Goal: Transaction & Acquisition: Purchase product/service

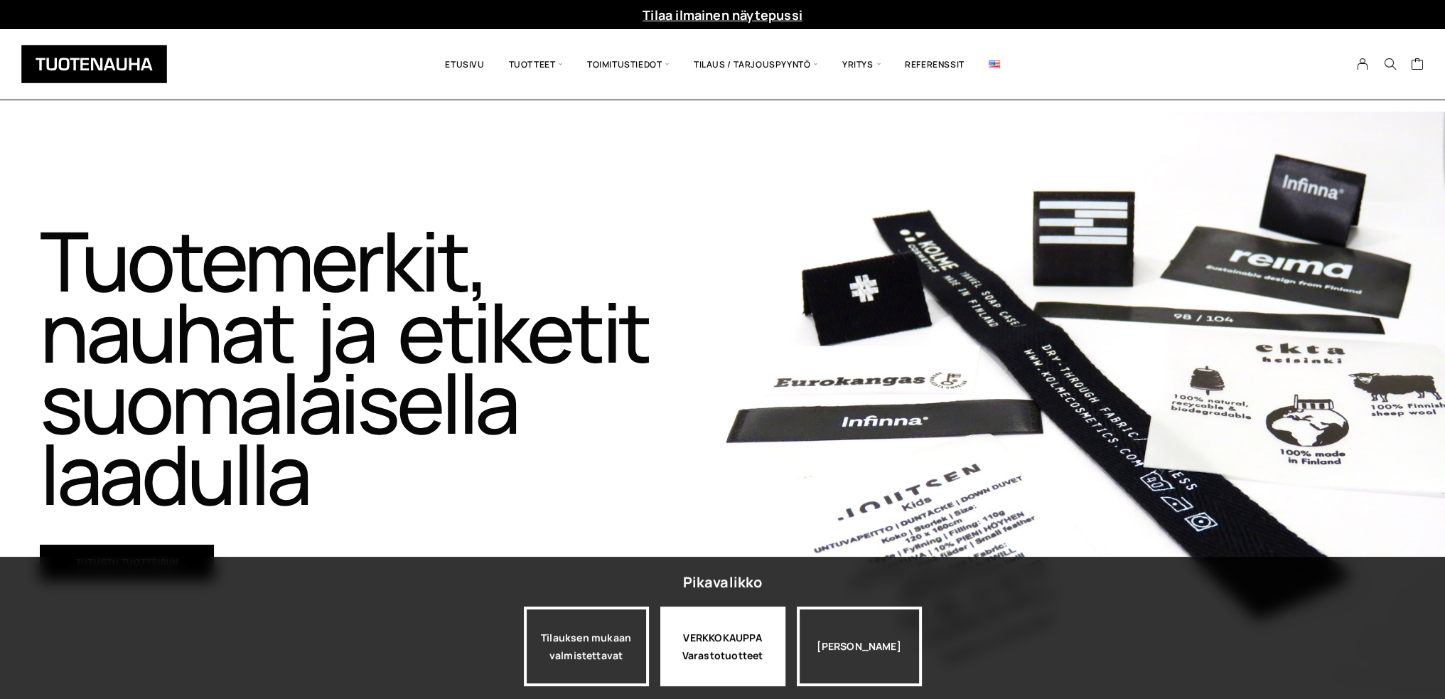
click at [719, 655] on div "VERKKOKAUPPA Varastotuotteet" at bounding box center [722, 646] width 125 height 80
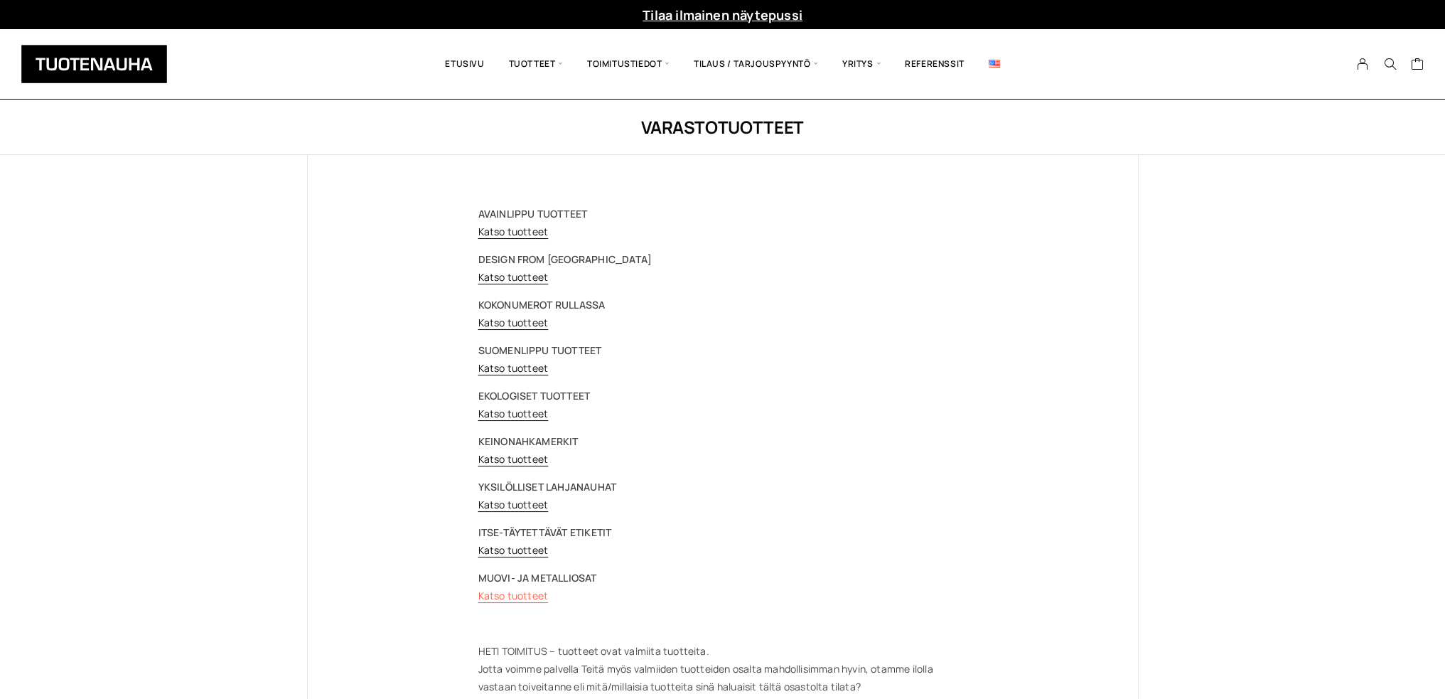
click at [535, 593] on link "Katso tuotteet" at bounding box center [513, 596] width 70 height 14
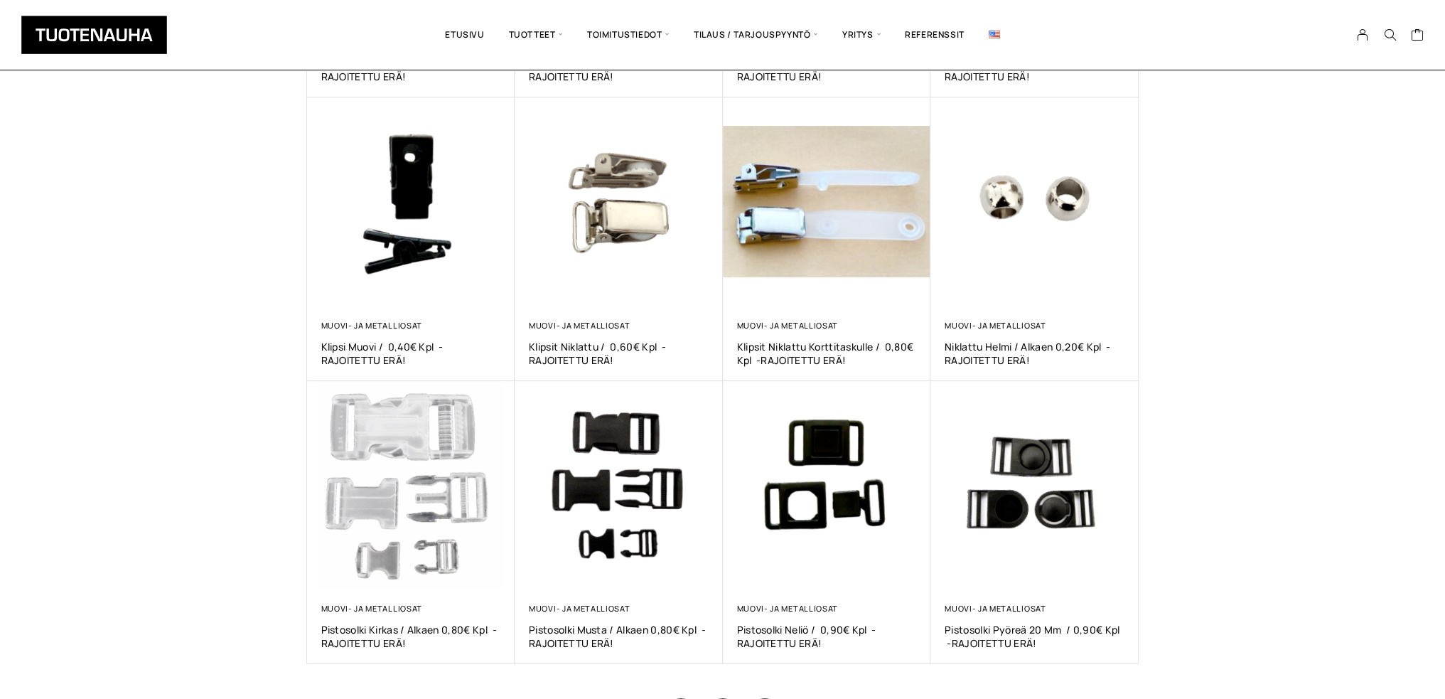
scroll to position [827, 0]
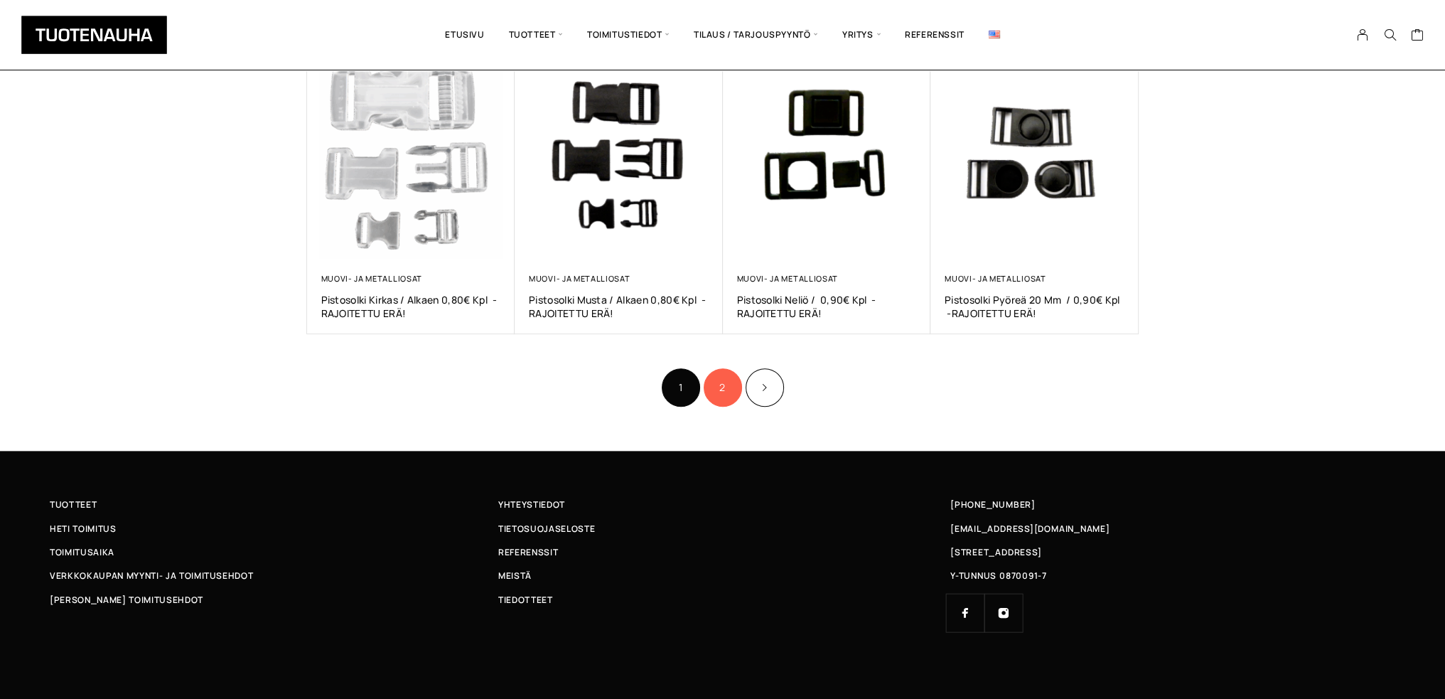
click at [717, 383] on link "2" at bounding box center [723, 387] width 38 height 38
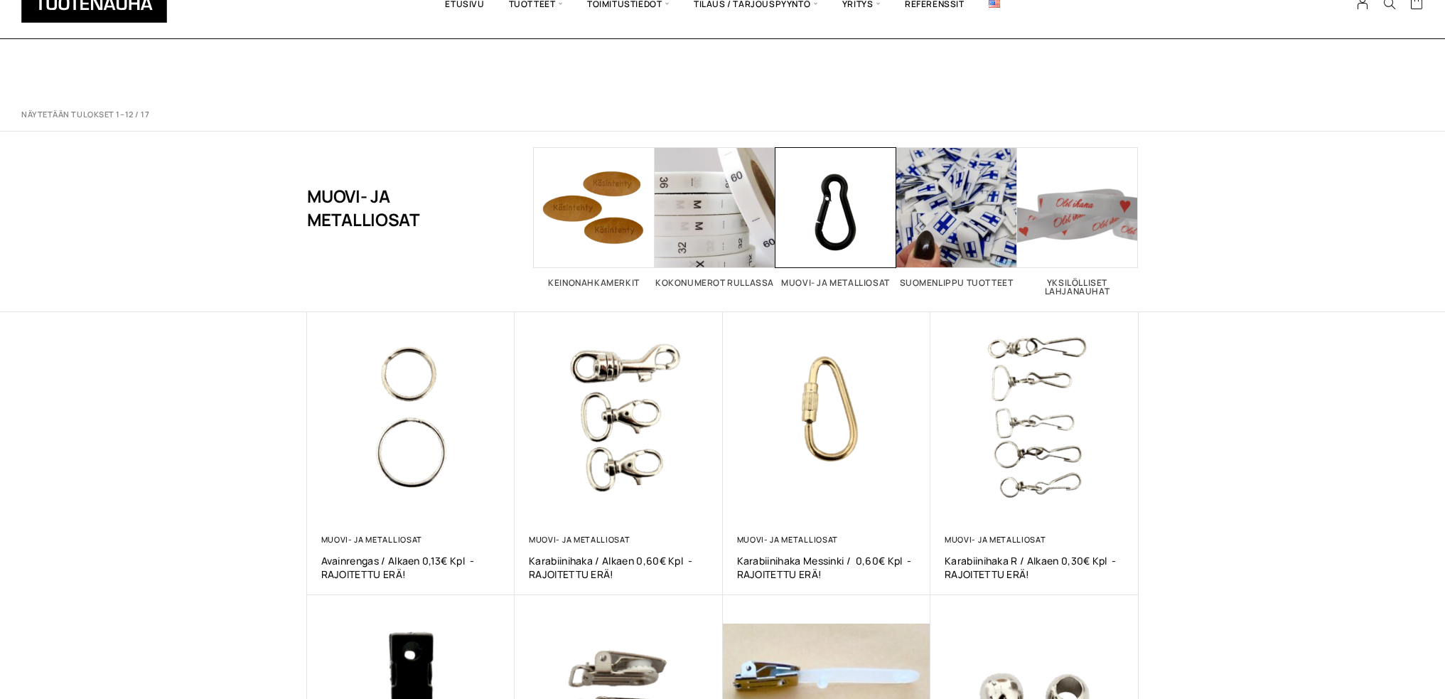
scroll to position [827, 0]
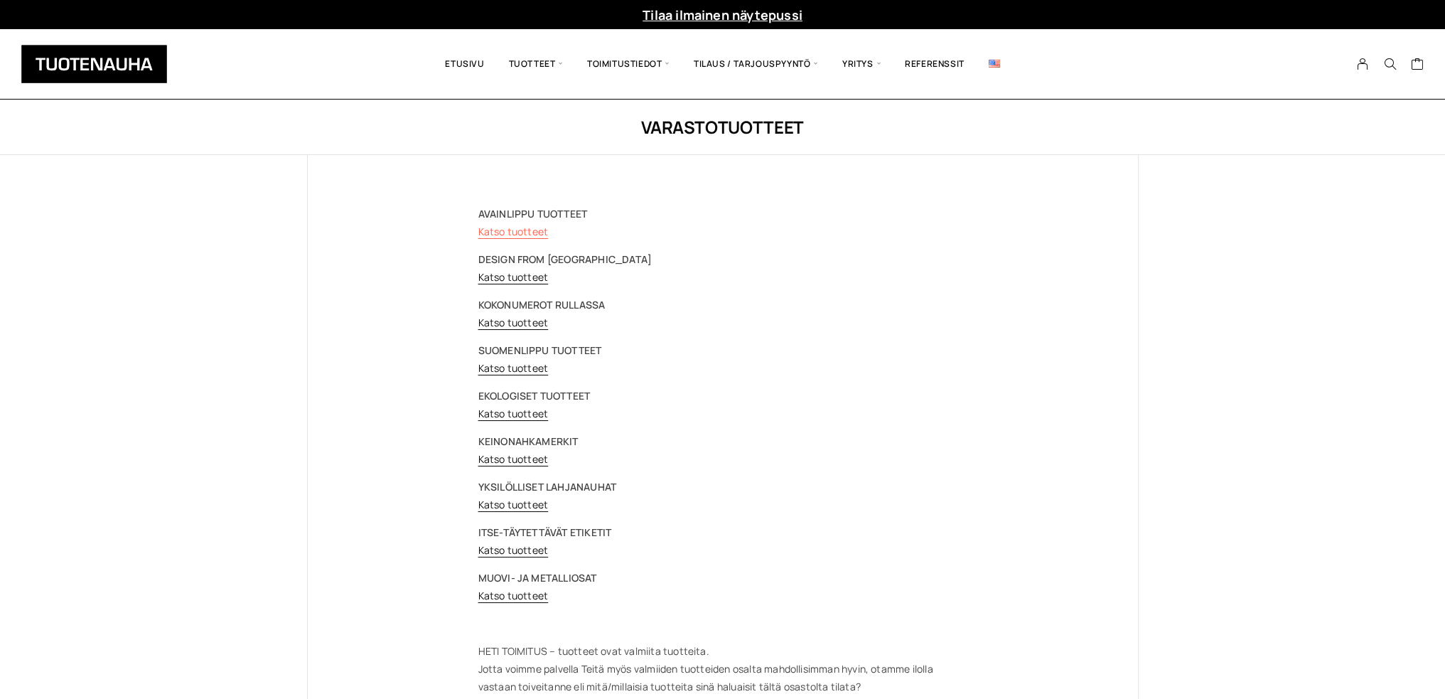
click at [530, 229] on link "Katso tuotteet" at bounding box center [513, 232] width 70 height 14
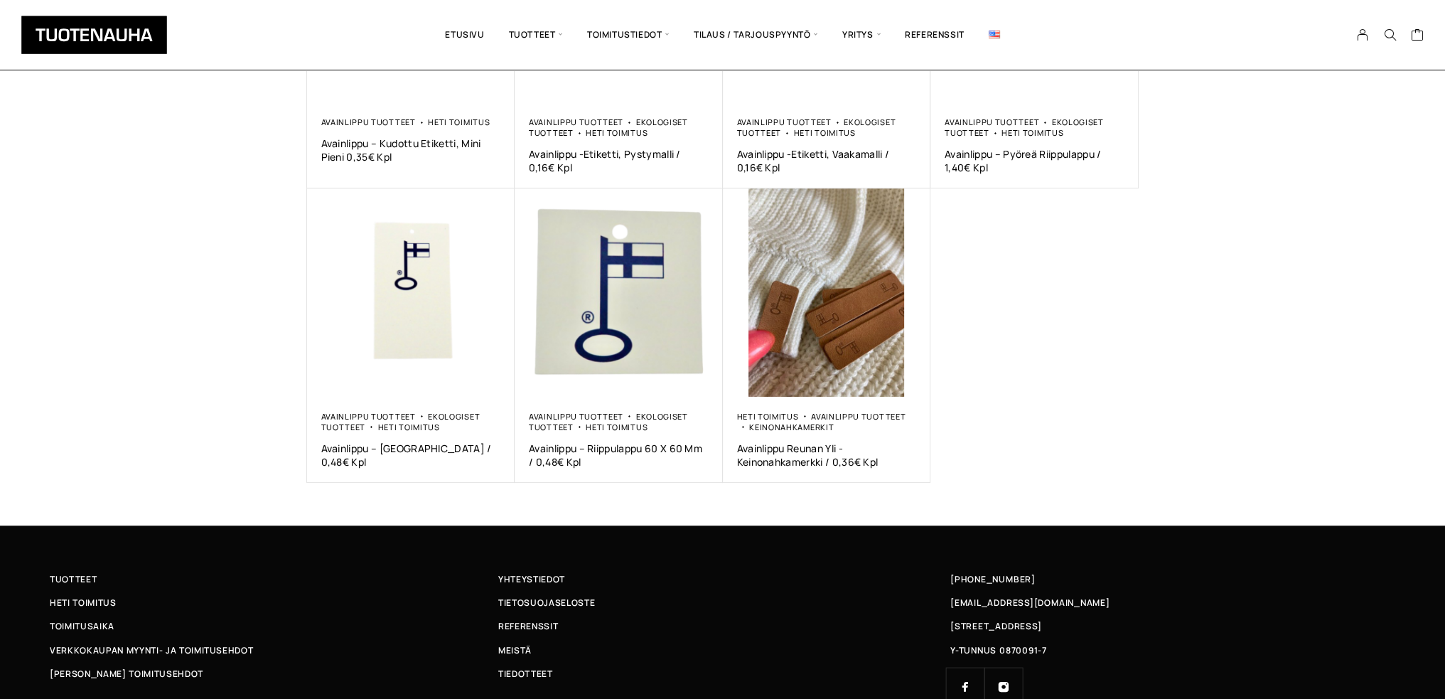
scroll to position [426, 0]
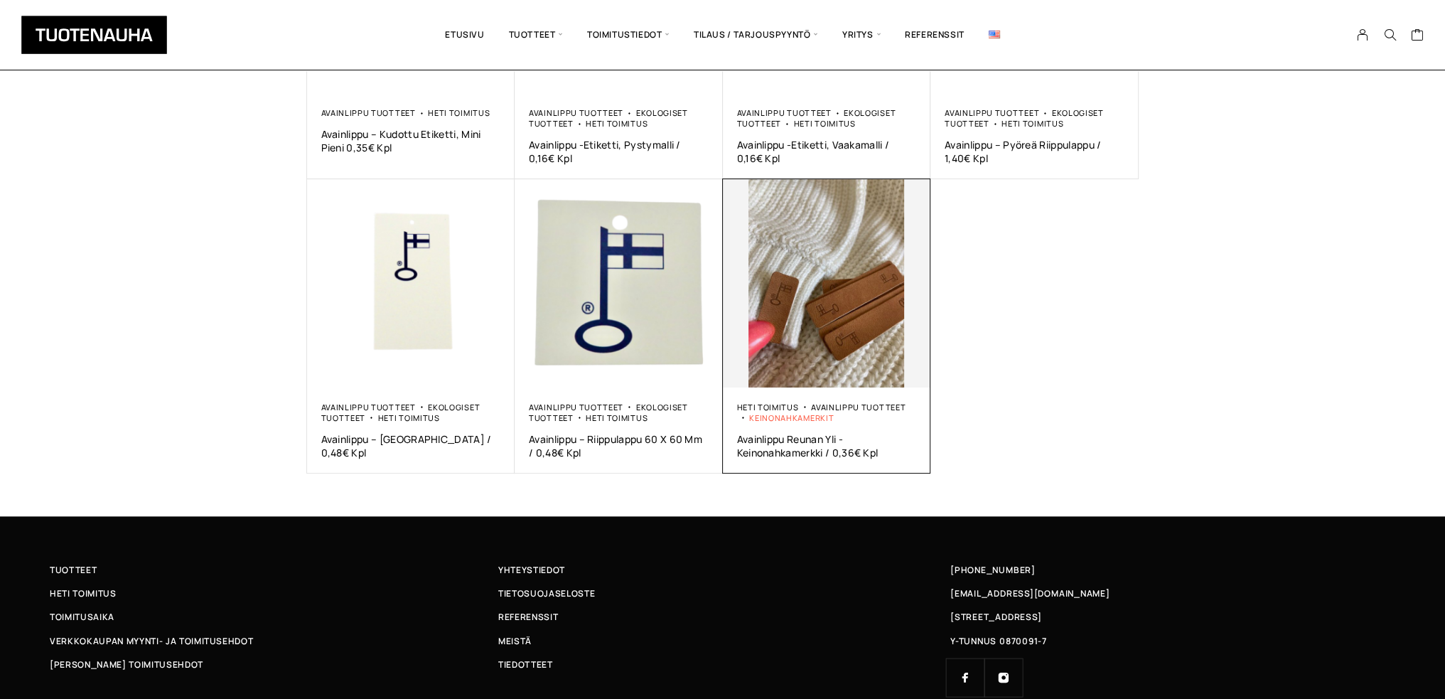
click at [765, 422] on link "Keinonahkamerkit" at bounding box center [791, 417] width 85 height 11
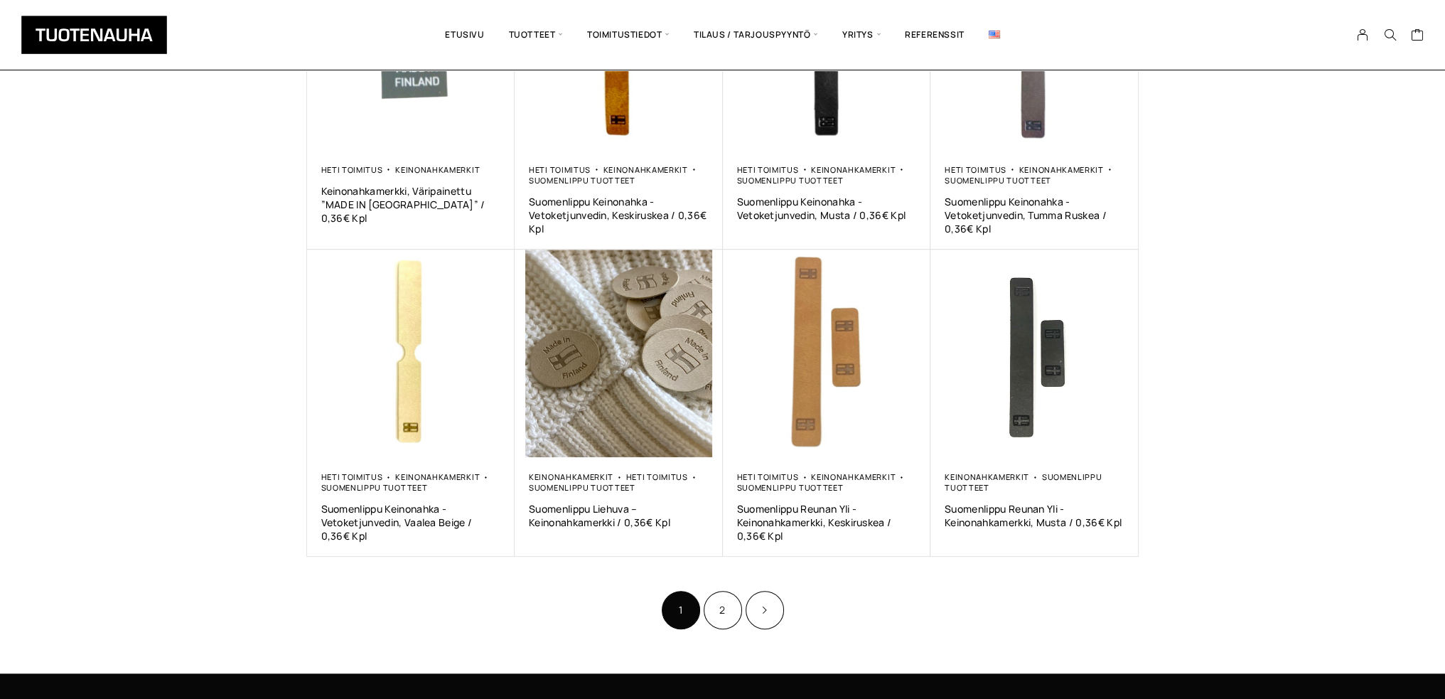
scroll to position [853, 0]
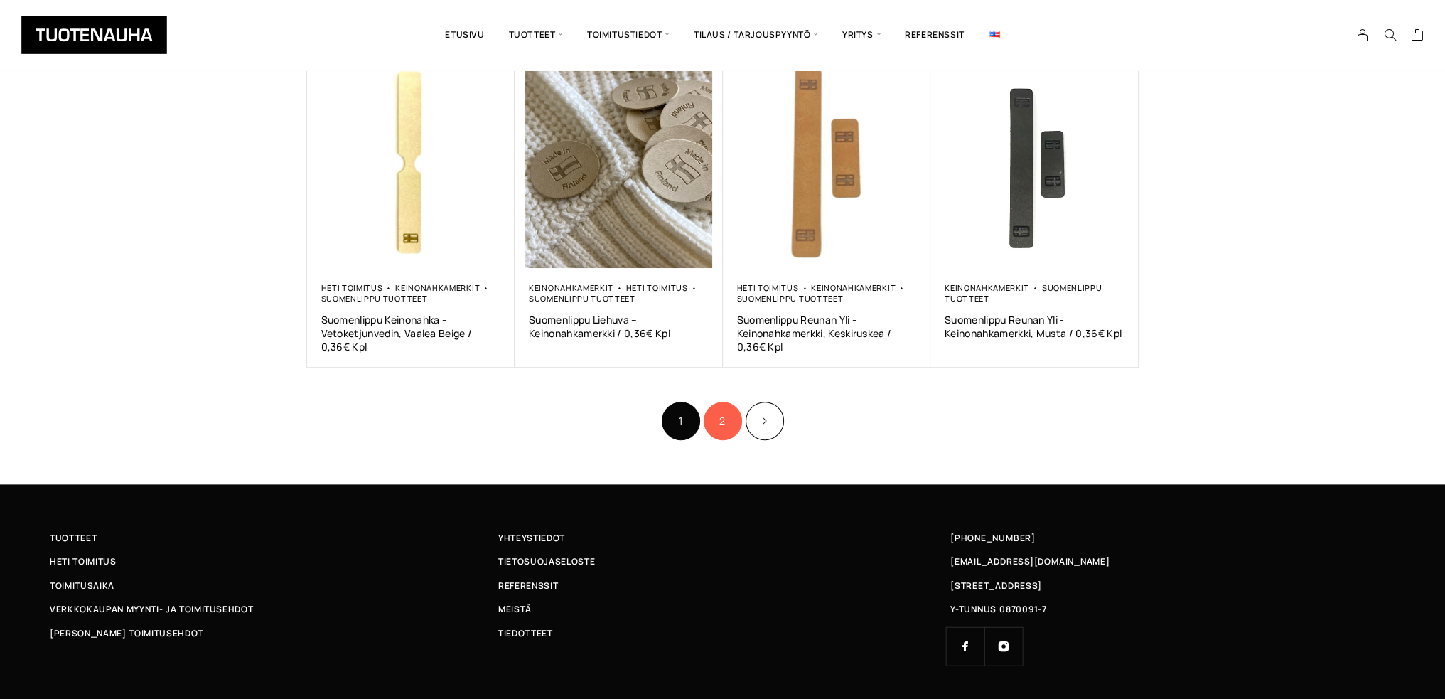
click at [724, 422] on link "2" at bounding box center [723, 421] width 38 height 38
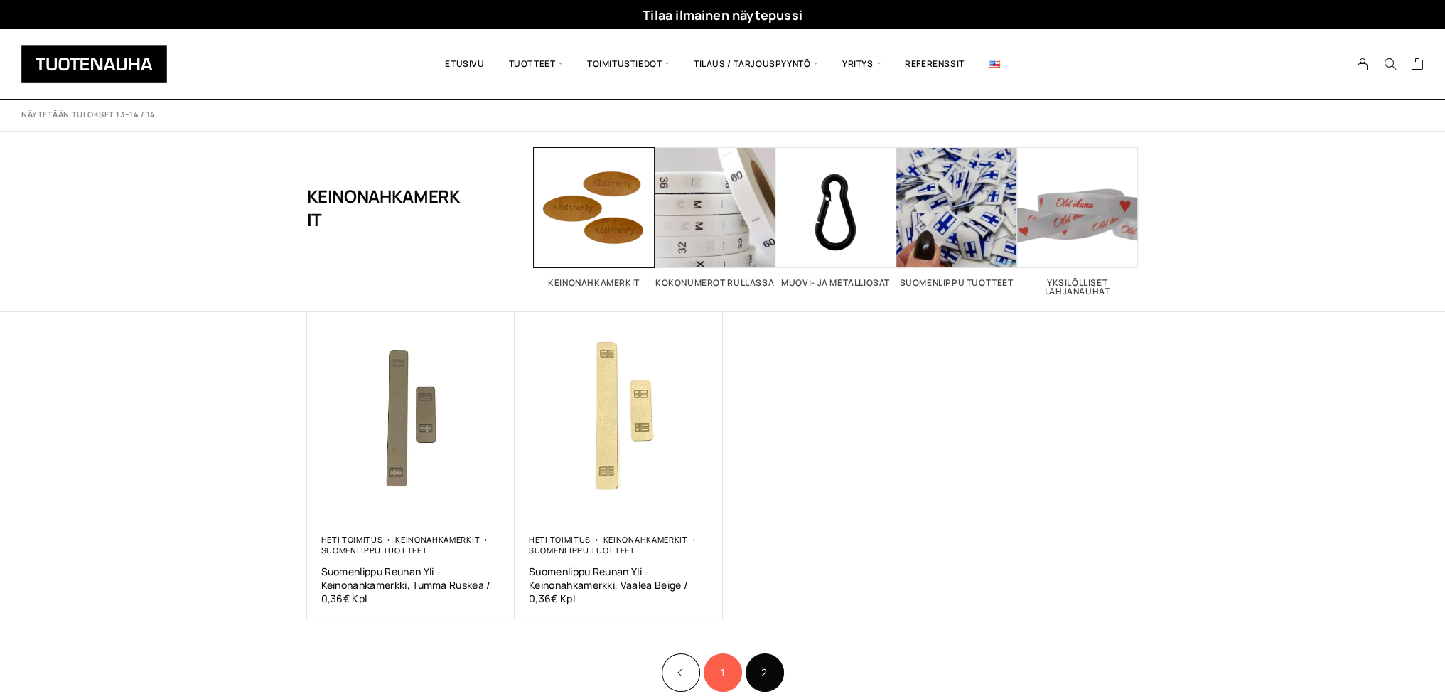
click at [724, 680] on link "1" at bounding box center [723, 672] width 38 height 38
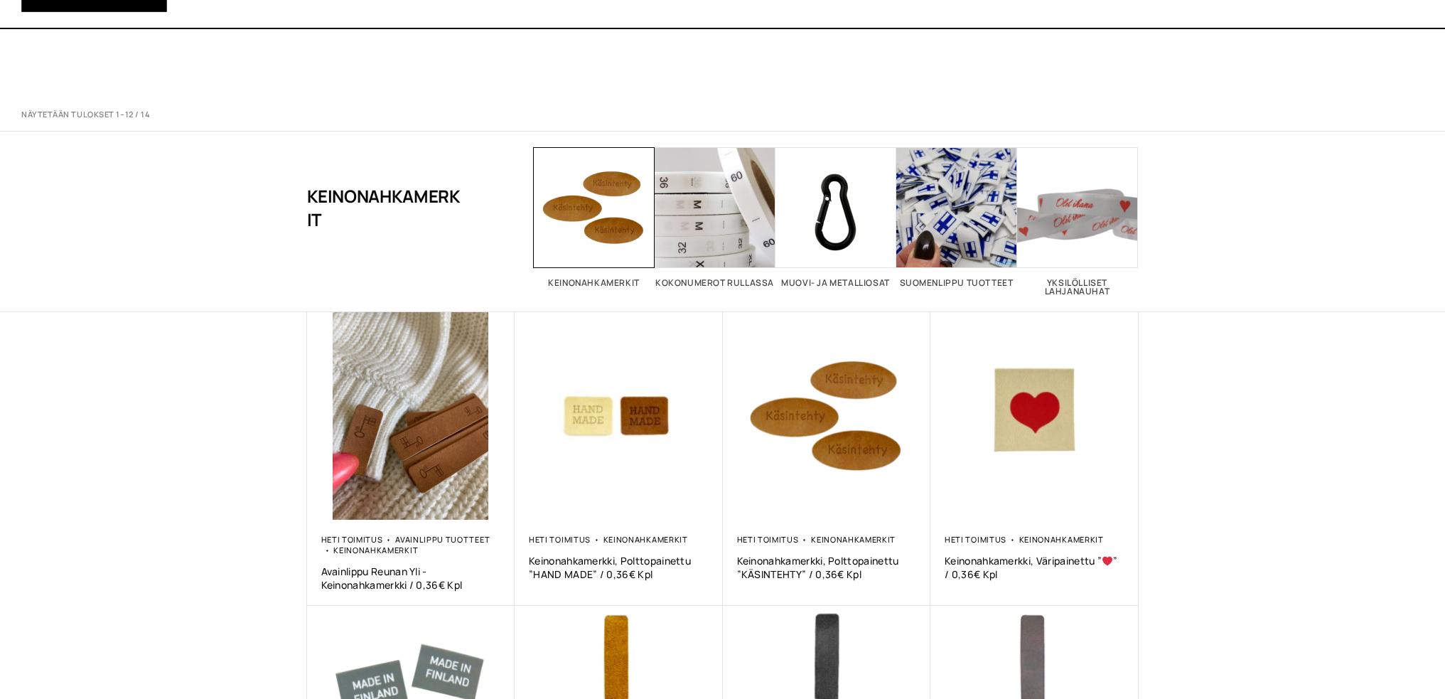
scroll to position [853, 0]
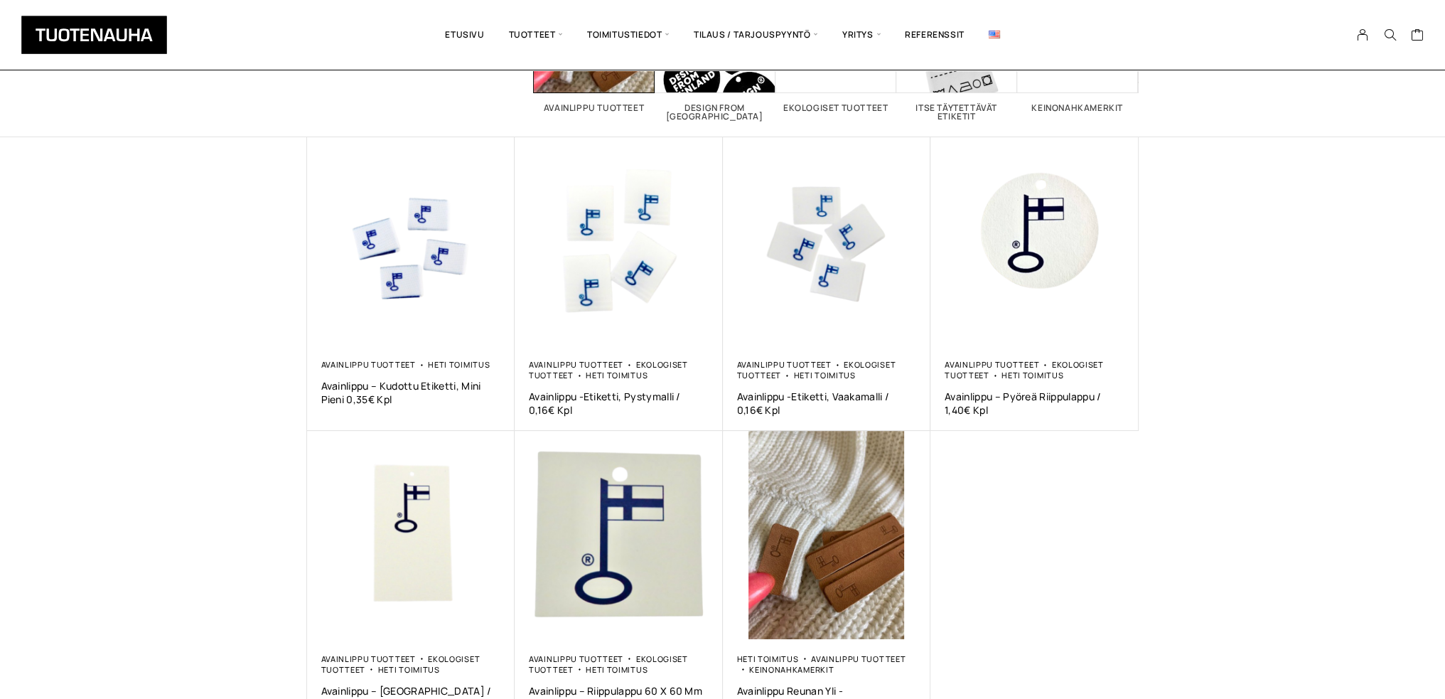
scroll to position [142, 0]
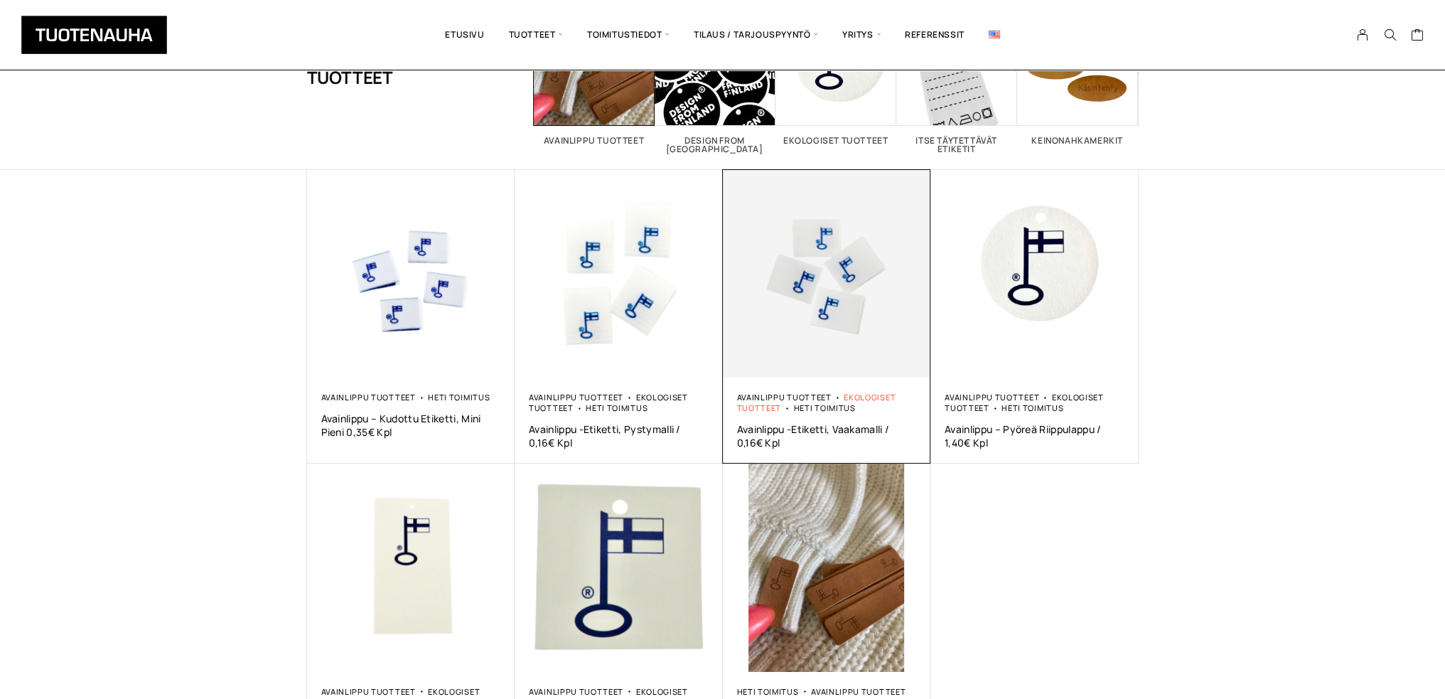
click at [760, 409] on link "Ekologiset tuotteet" at bounding box center [816, 402] width 159 height 21
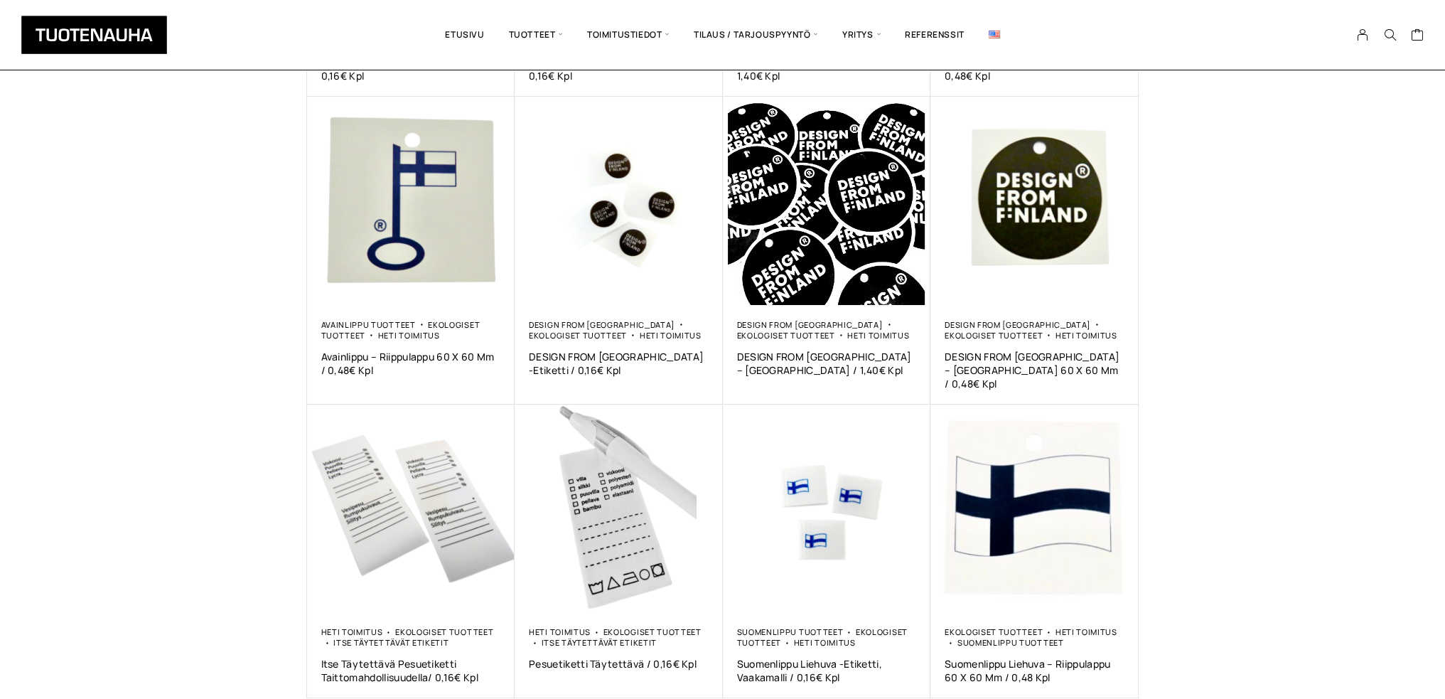
scroll to position [498, 0]
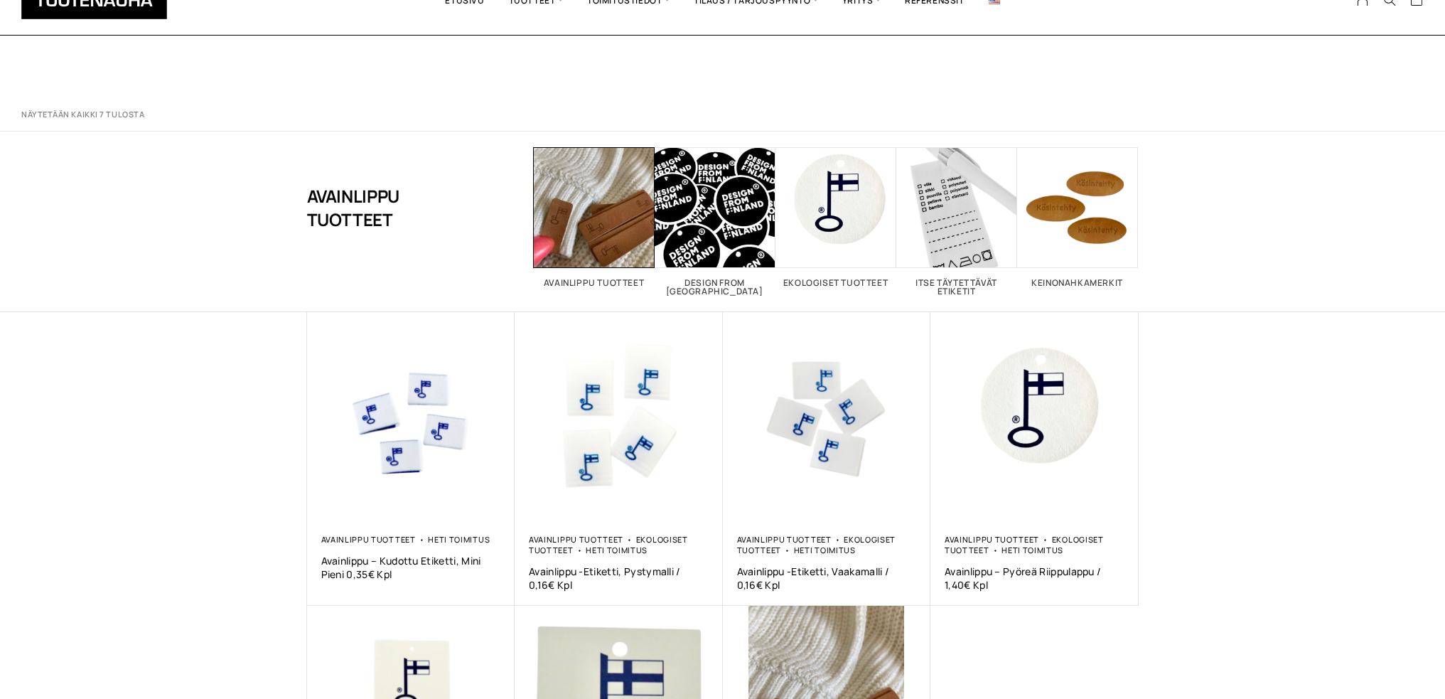
scroll to position [142, 0]
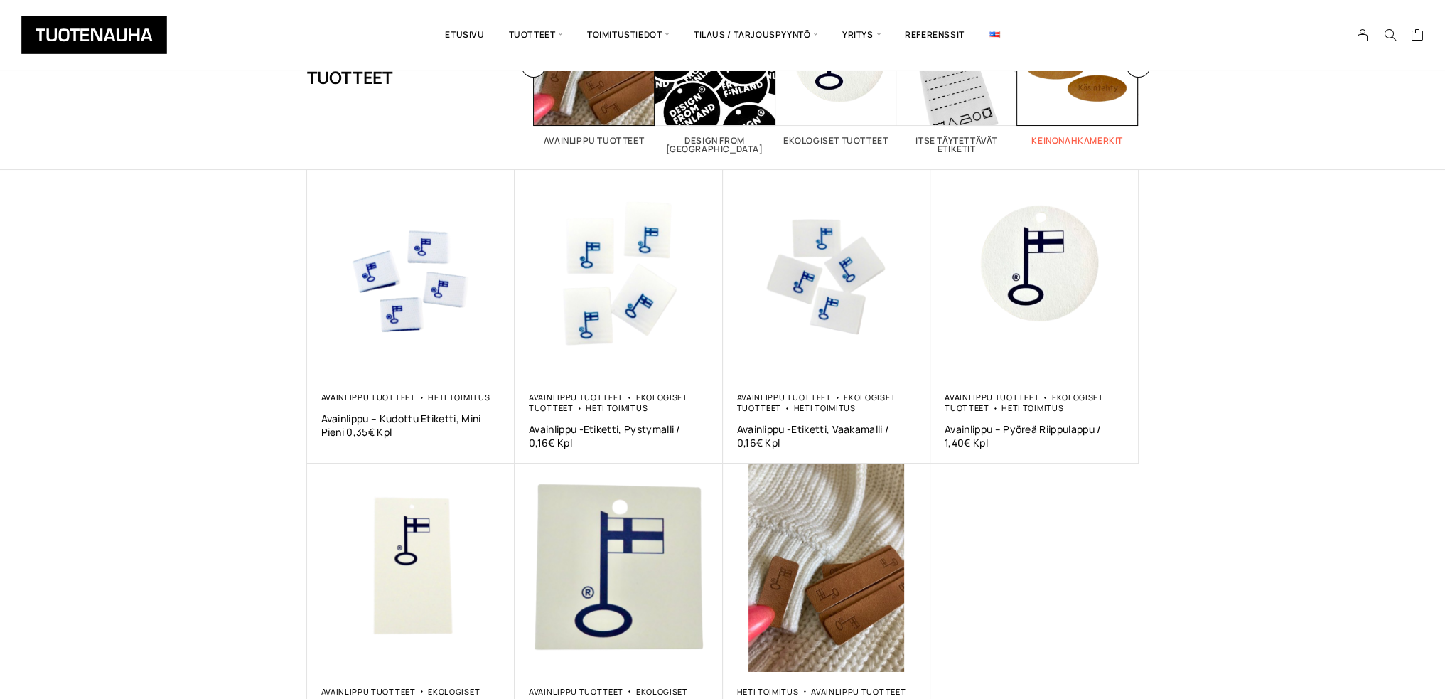
click at [1065, 144] on h2 "Keinonahkamerkit 14" at bounding box center [1077, 140] width 121 height 9
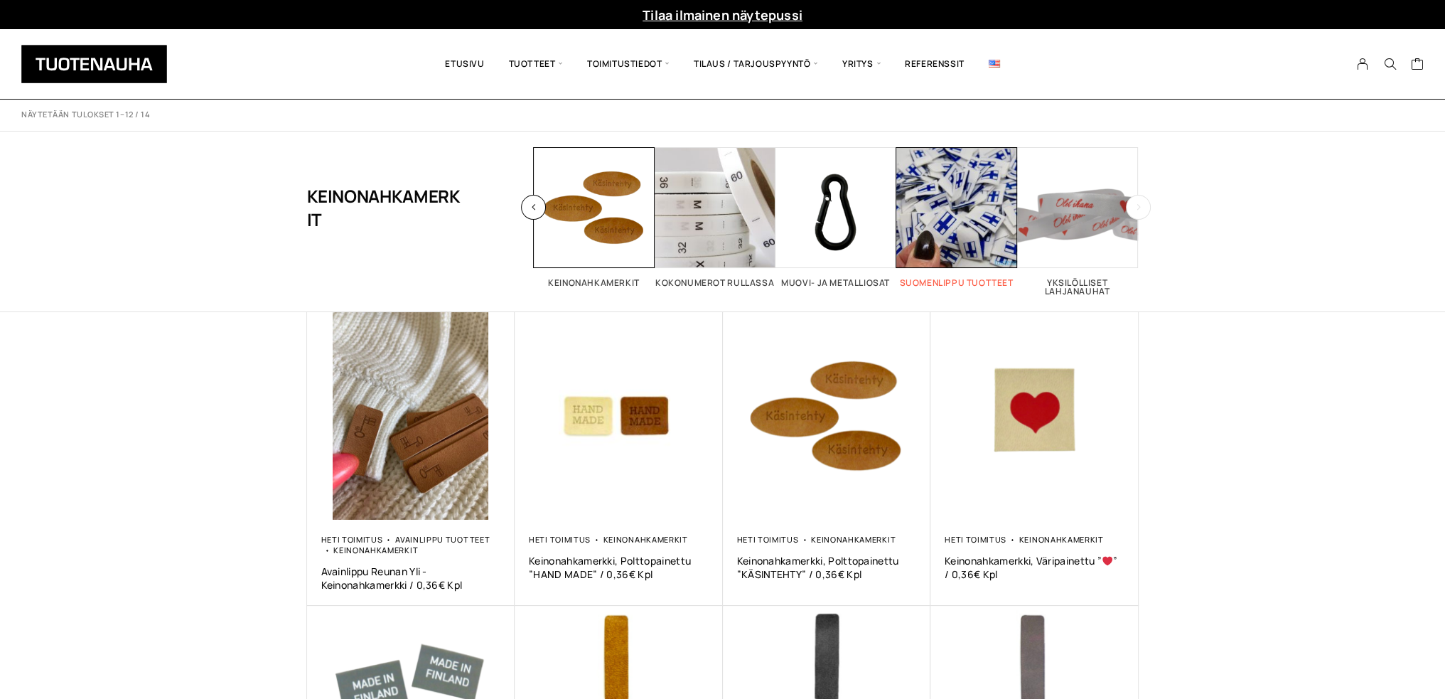
click at [989, 283] on h2 "Suomenlippu tuotteet 17" at bounding box center [956, 283] width 121 height 9
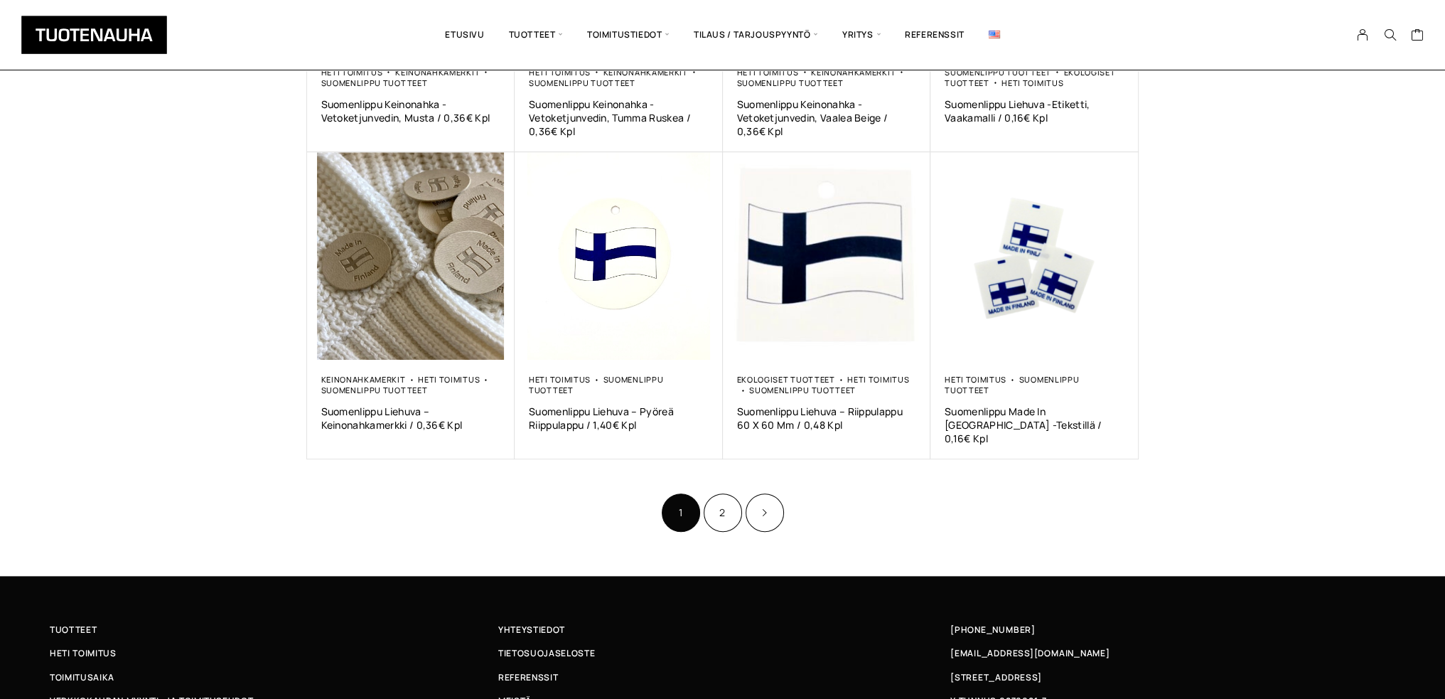
scroll to position [782, 0]
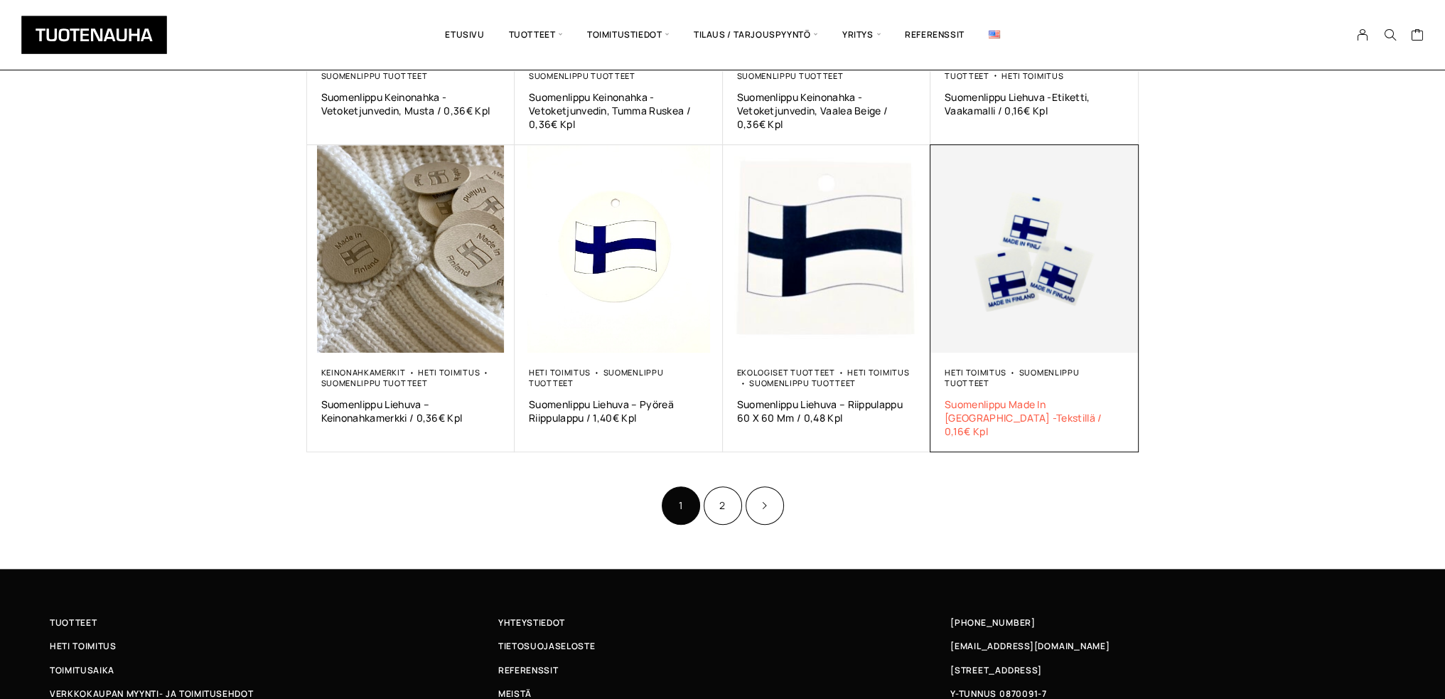
click at [959, 402] on span "Suomenlippu Made In Finland -Tekstillä / 0,16€ Kpl" at bounding box center [1035, 417] width 180 height 41
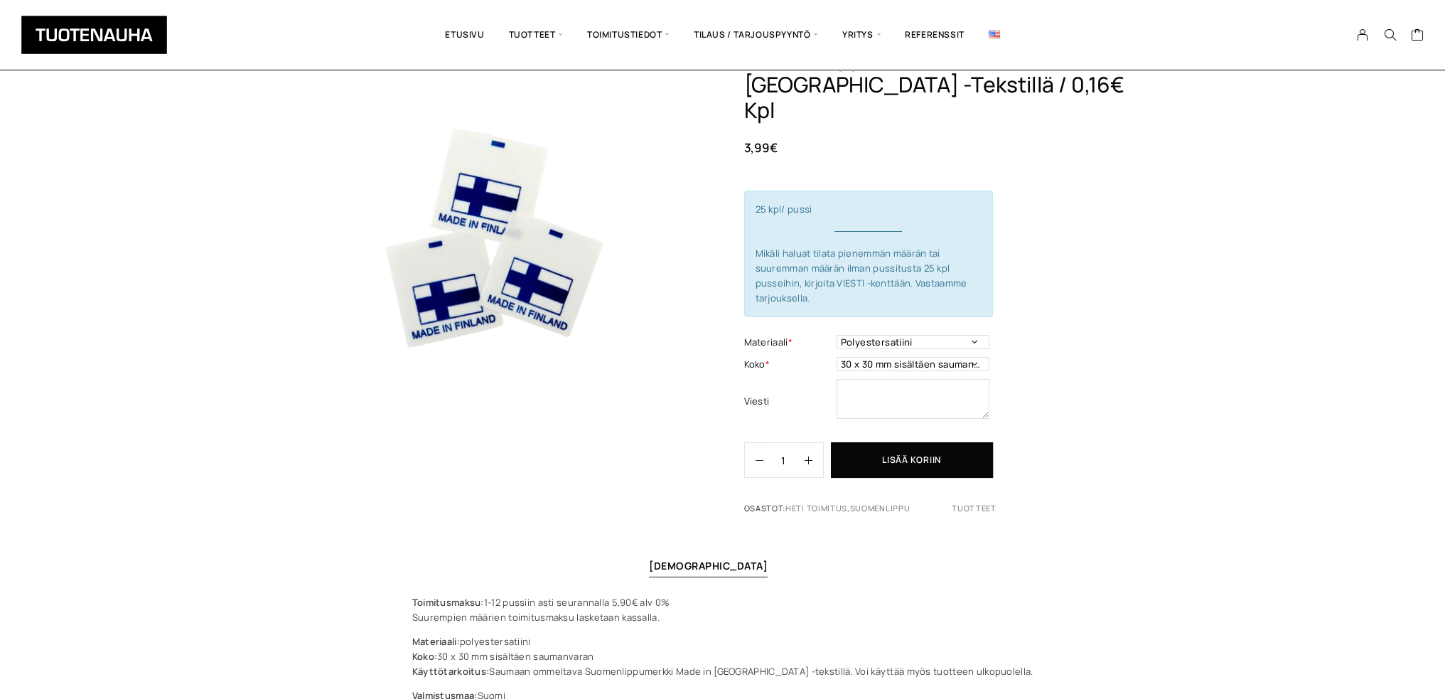
scroll to position [142, 0]
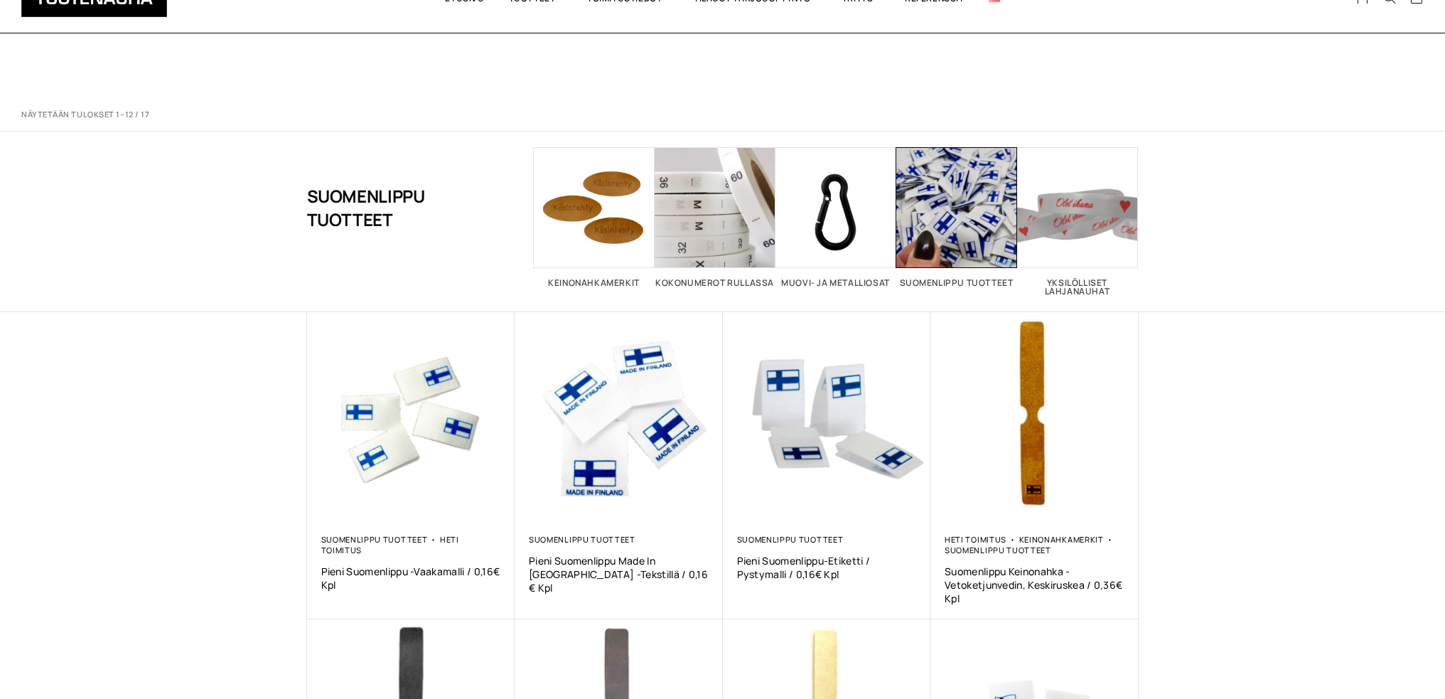
scroll to position [782, 0]
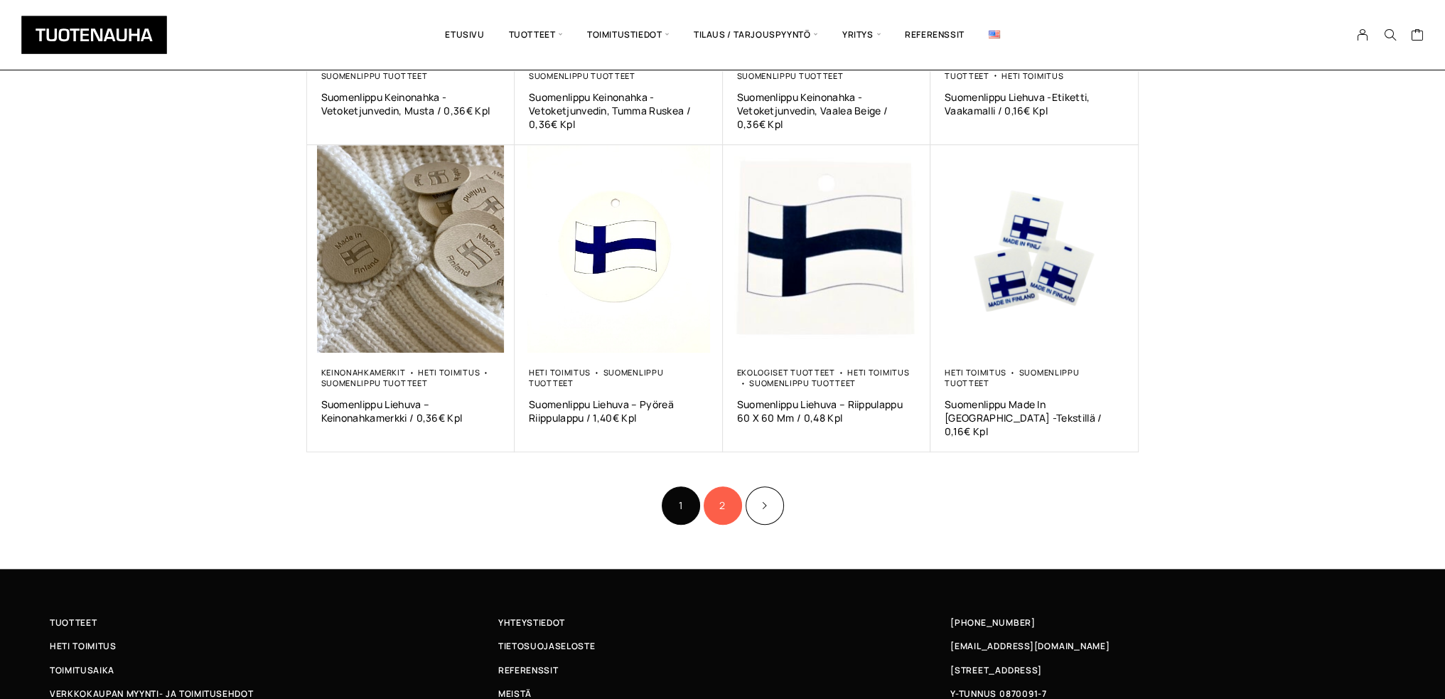
click at [722, 490] on link "2" at bounding box center [723, 505] width 38 height 38
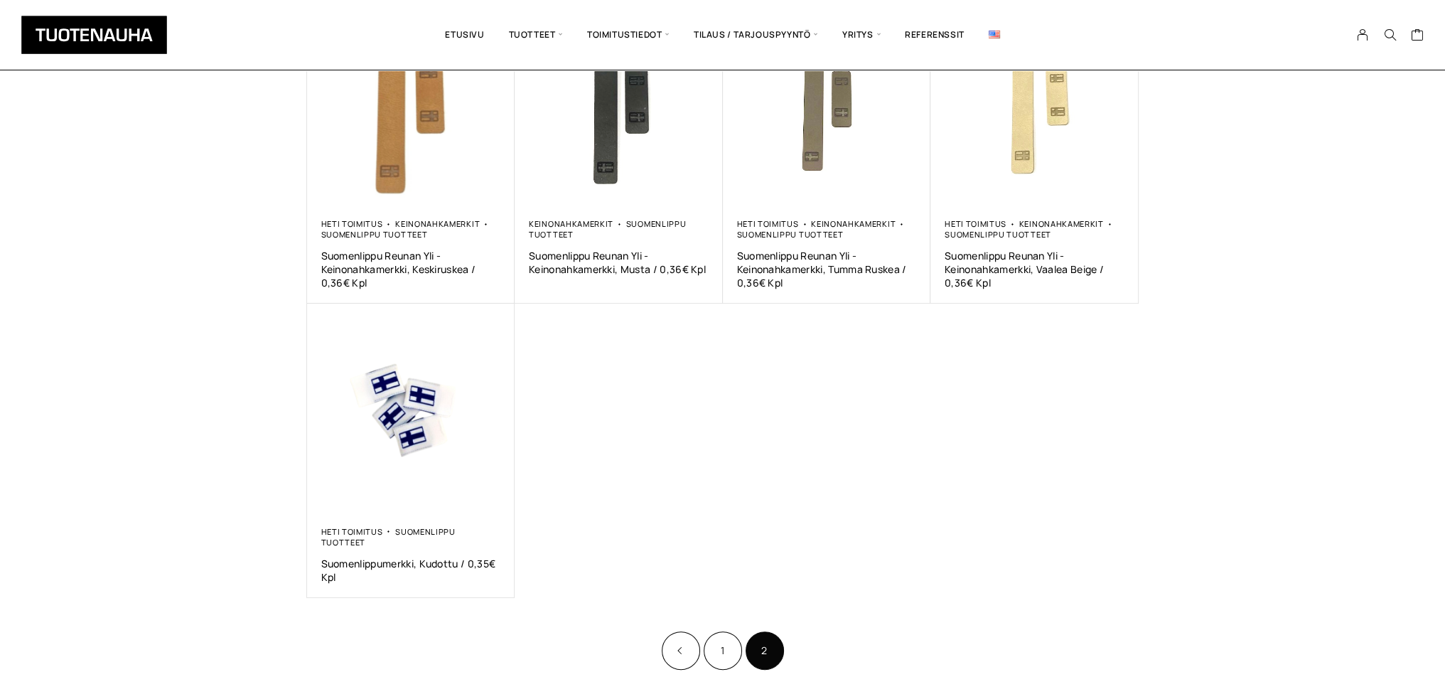
scroll to position [355, 0]
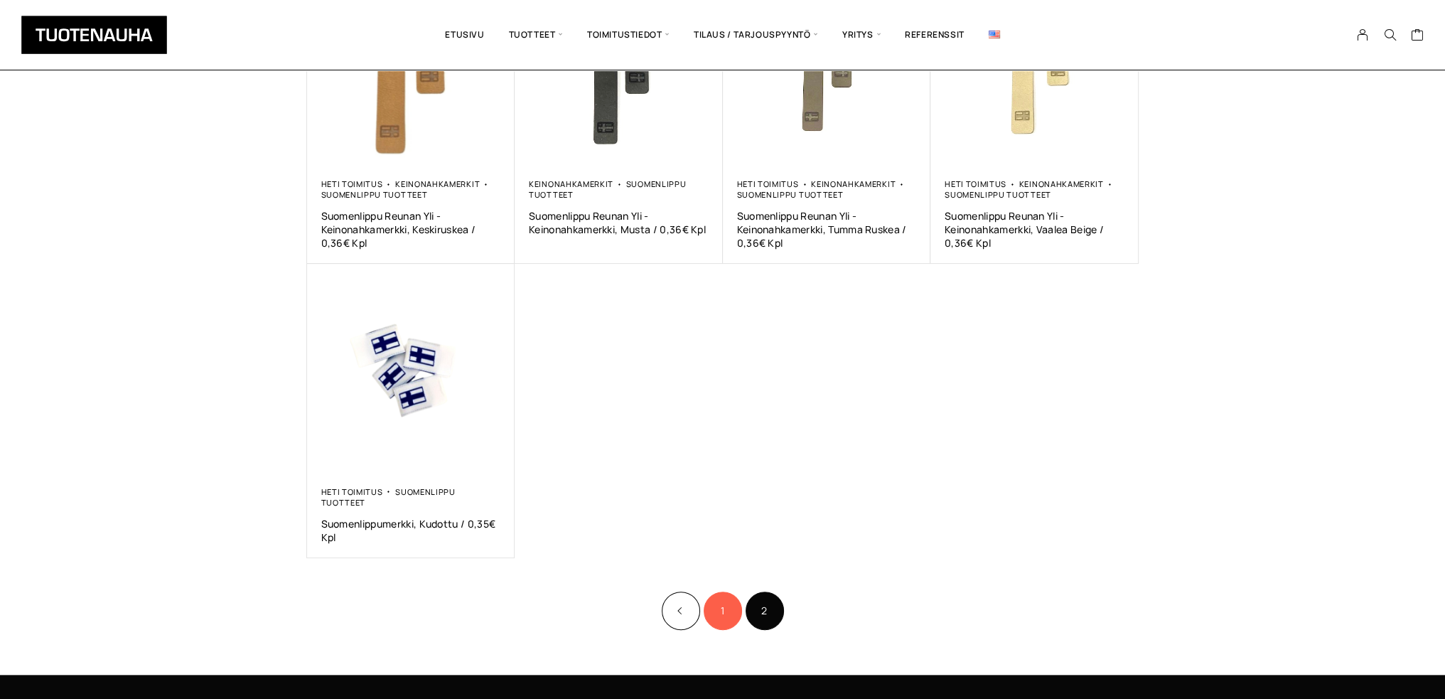
click at [719, 608] on link "1" at bounding box center [723, 610] width 38 height 38
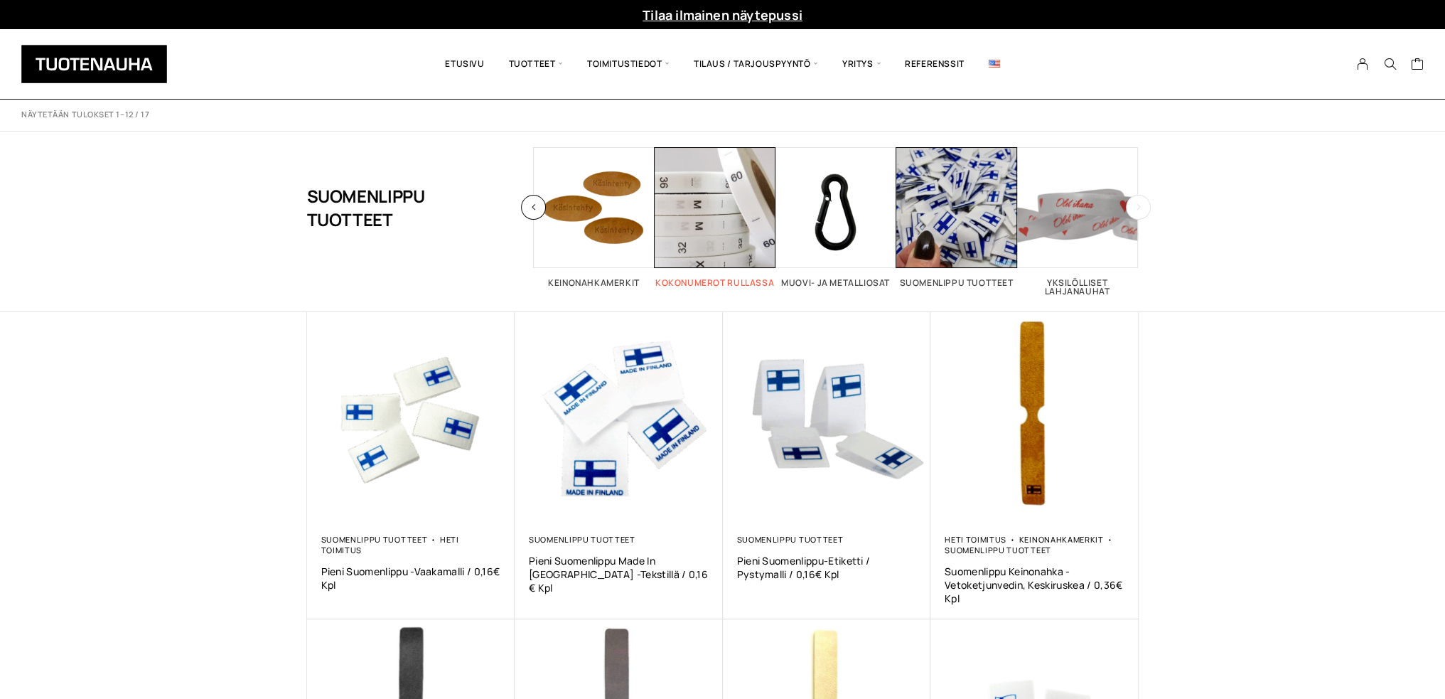
click at [682, 281] on h2 "Kokonumerot rullassa 1" at bounding box center [715, 283] width 121 height 9
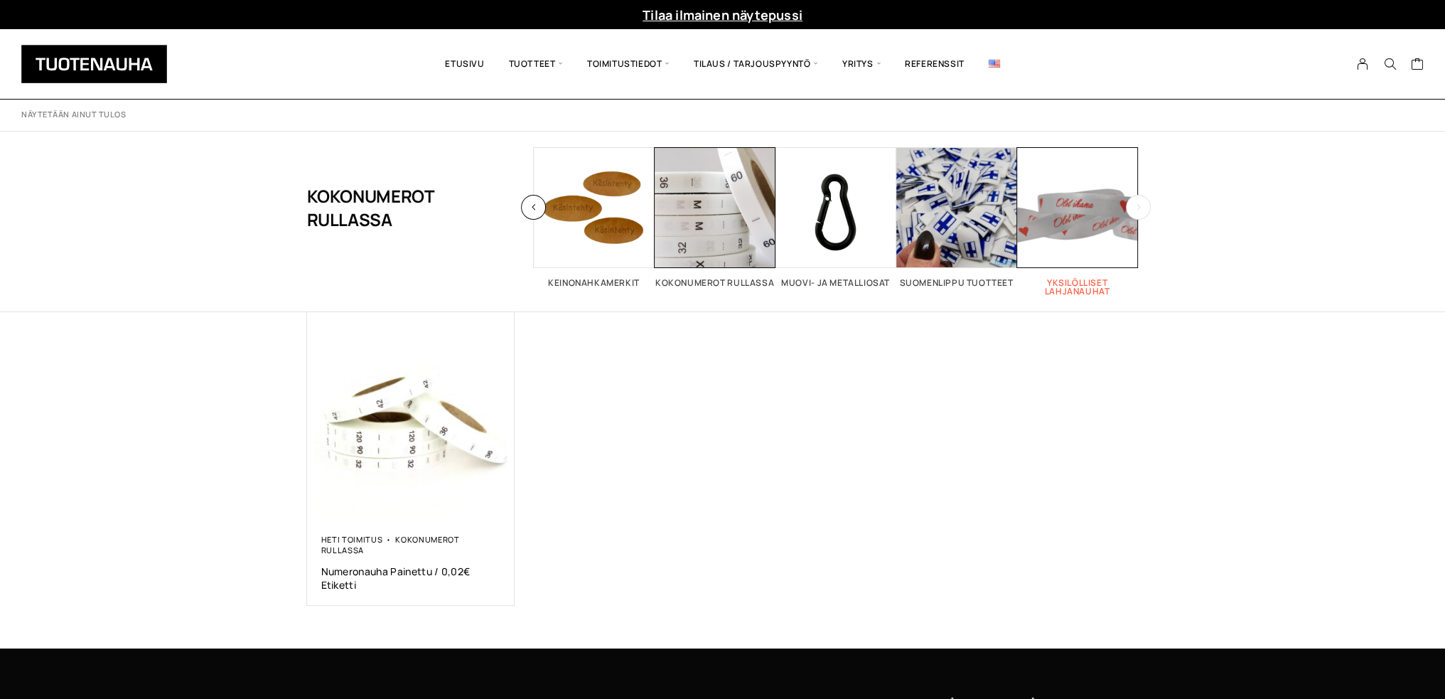
click at [1062, 284] on h2 "Yksilölliset lahjanauhat 1" at bounding box center [1077, 287] width 121 height 17
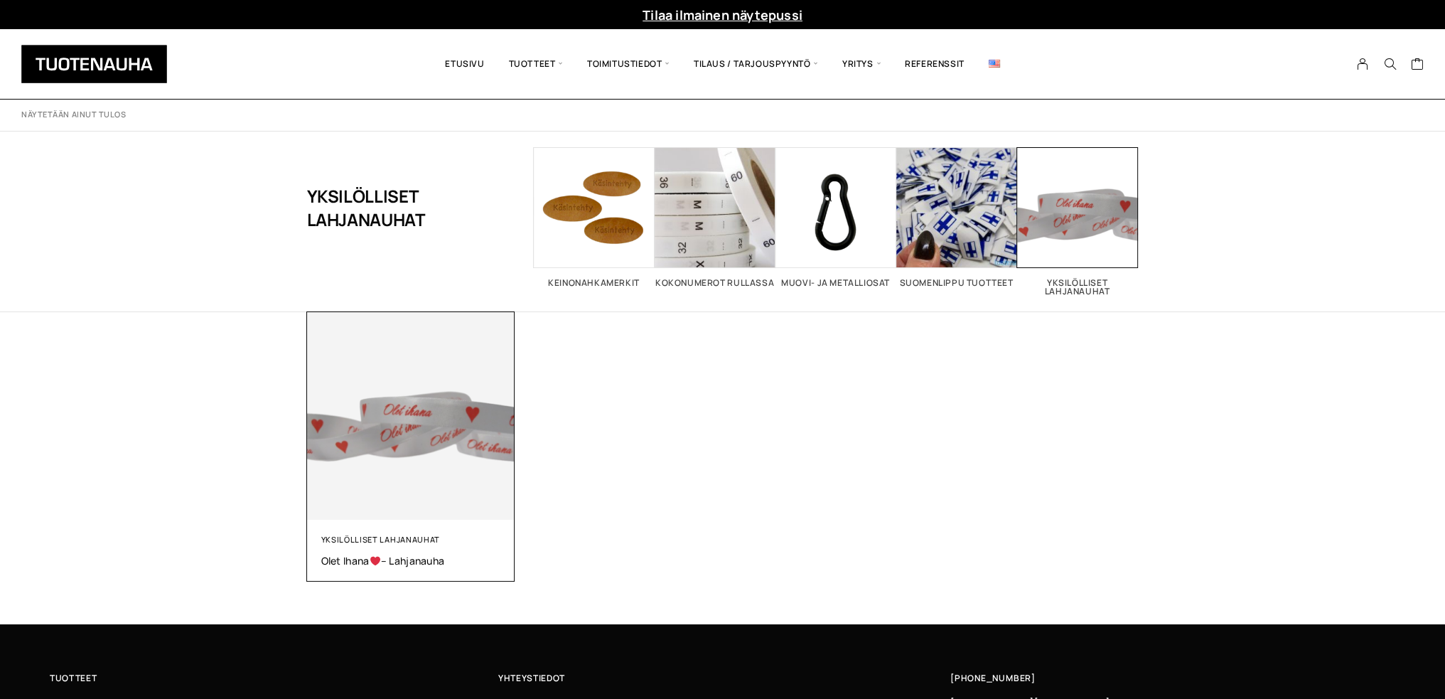
click at [447, 436] on img at bounding box center [411, 416] width 208 height 208
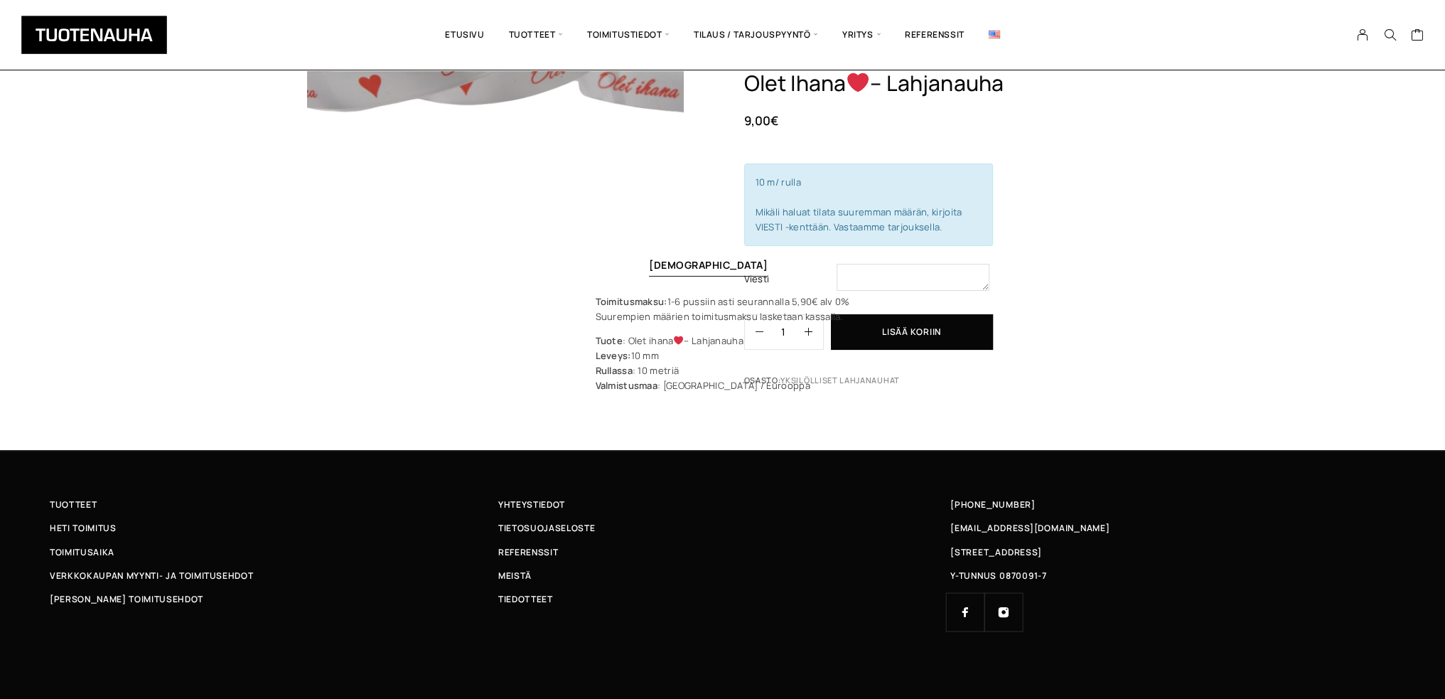
scroll to position [284, 0]
